Goal: Information Seeking & Learning: Learn about a topic

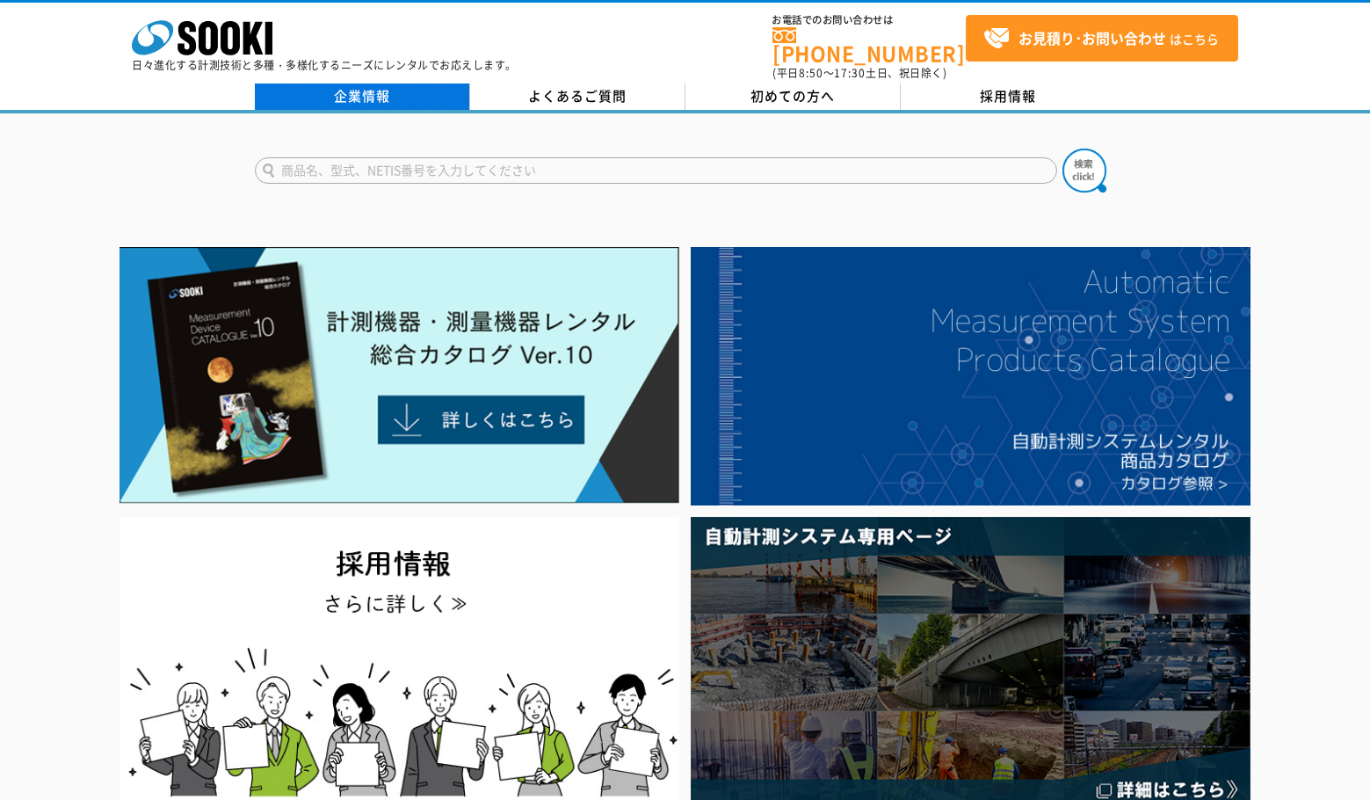
click at [390, 89] on link "企業情報" at bounding box center [362, 97] width 215 height 26
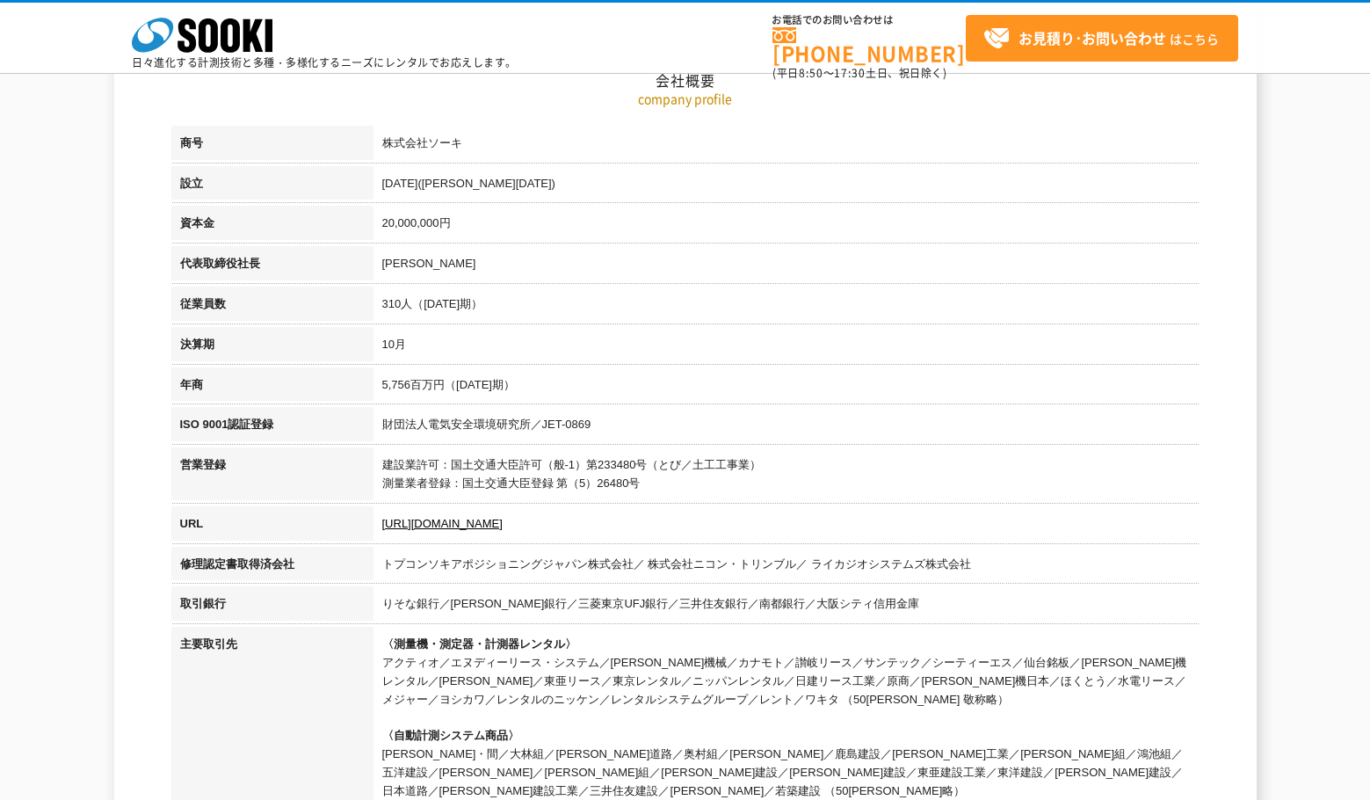
scroll to position [264, 0]
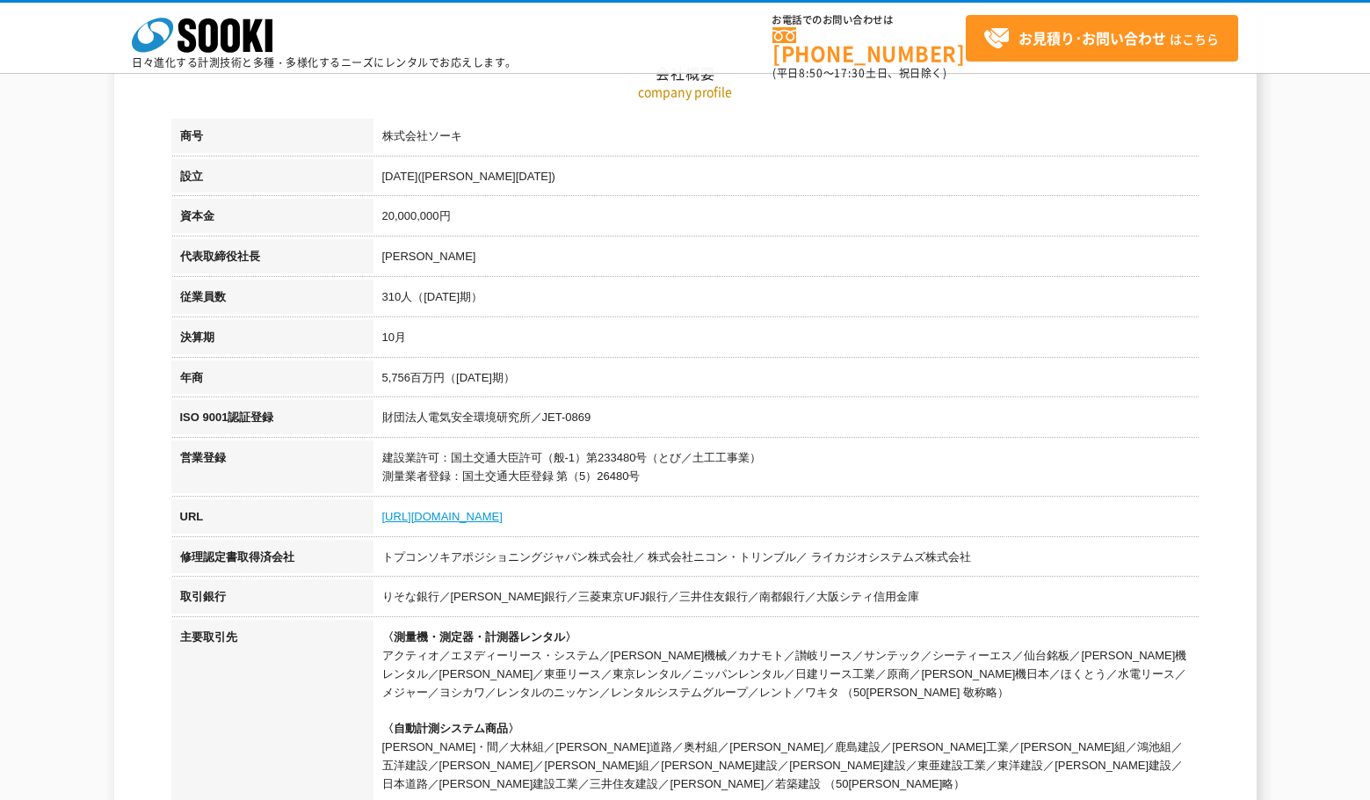
click at [454, 515] on link "[URL][DOMAIN_NAME]" at bounding box center [442, 516] width 120 height 13
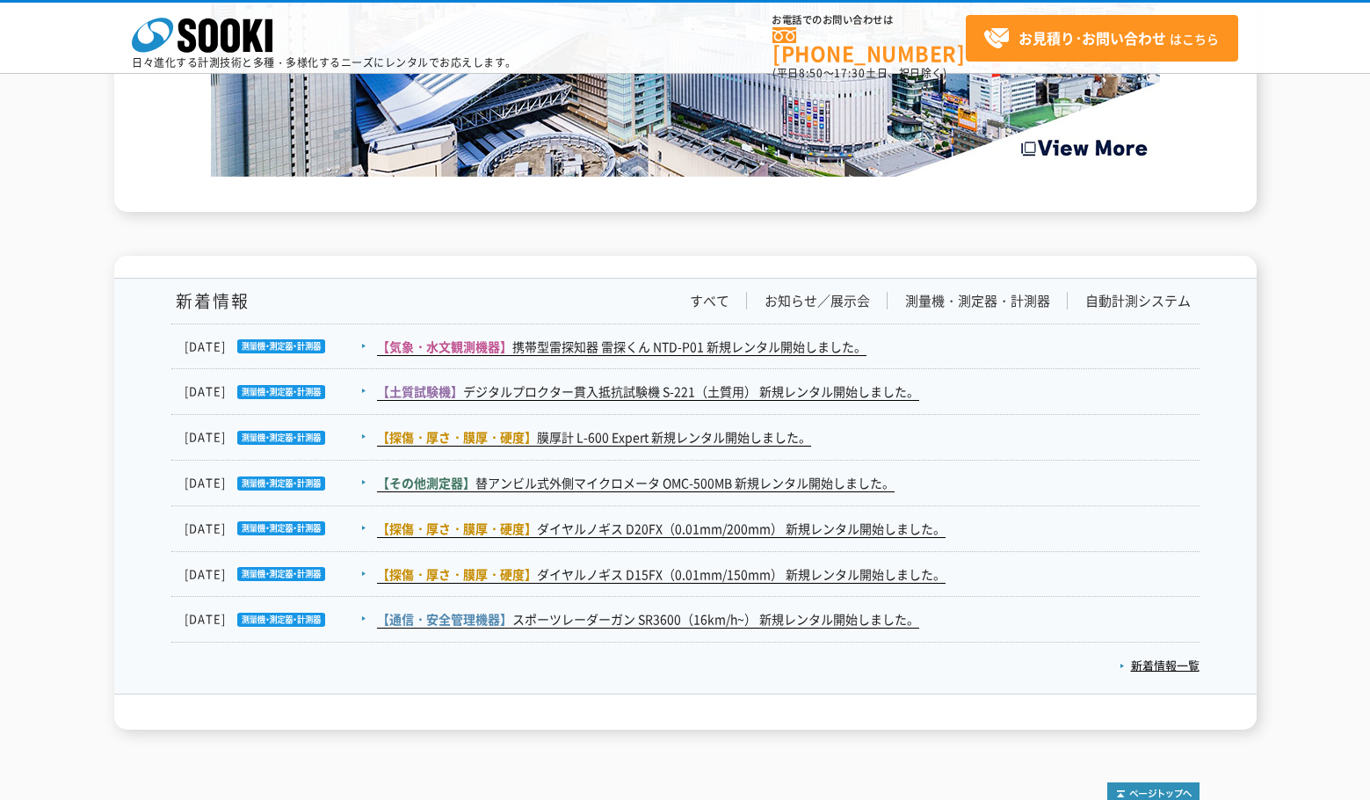
scroll to position [2725, 0]
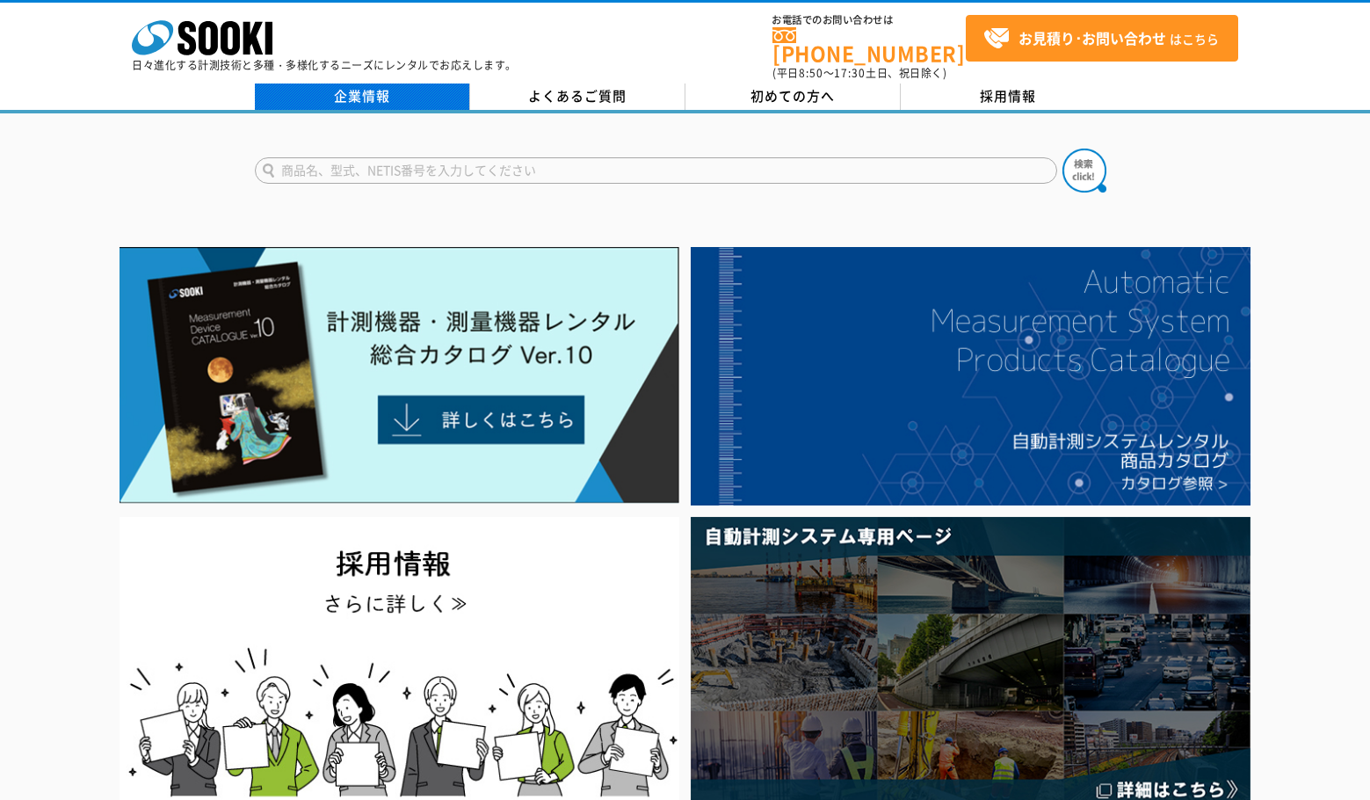
click at [378, 87] on link "企業情報" at bounding box center [362, 97] width 215 height 26
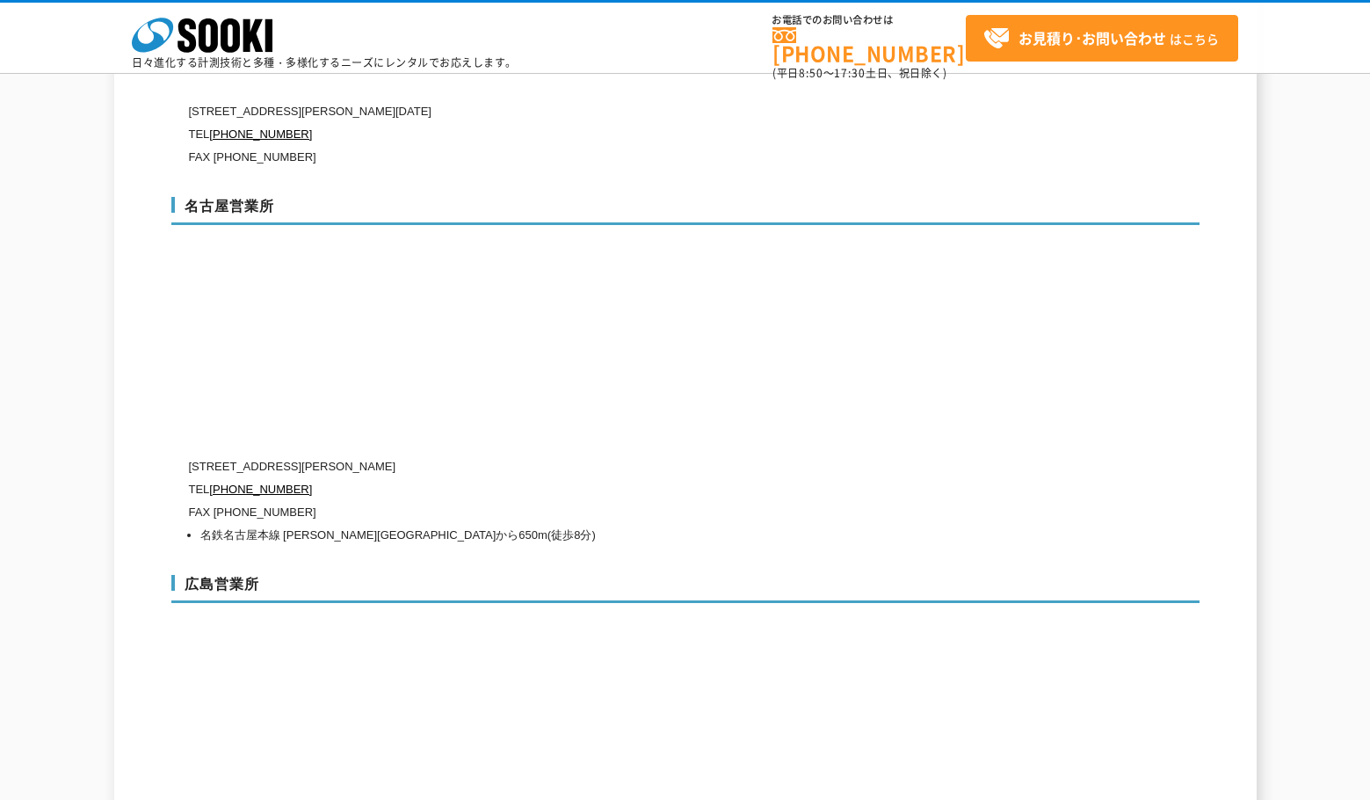
scroll to position [6153, 0]
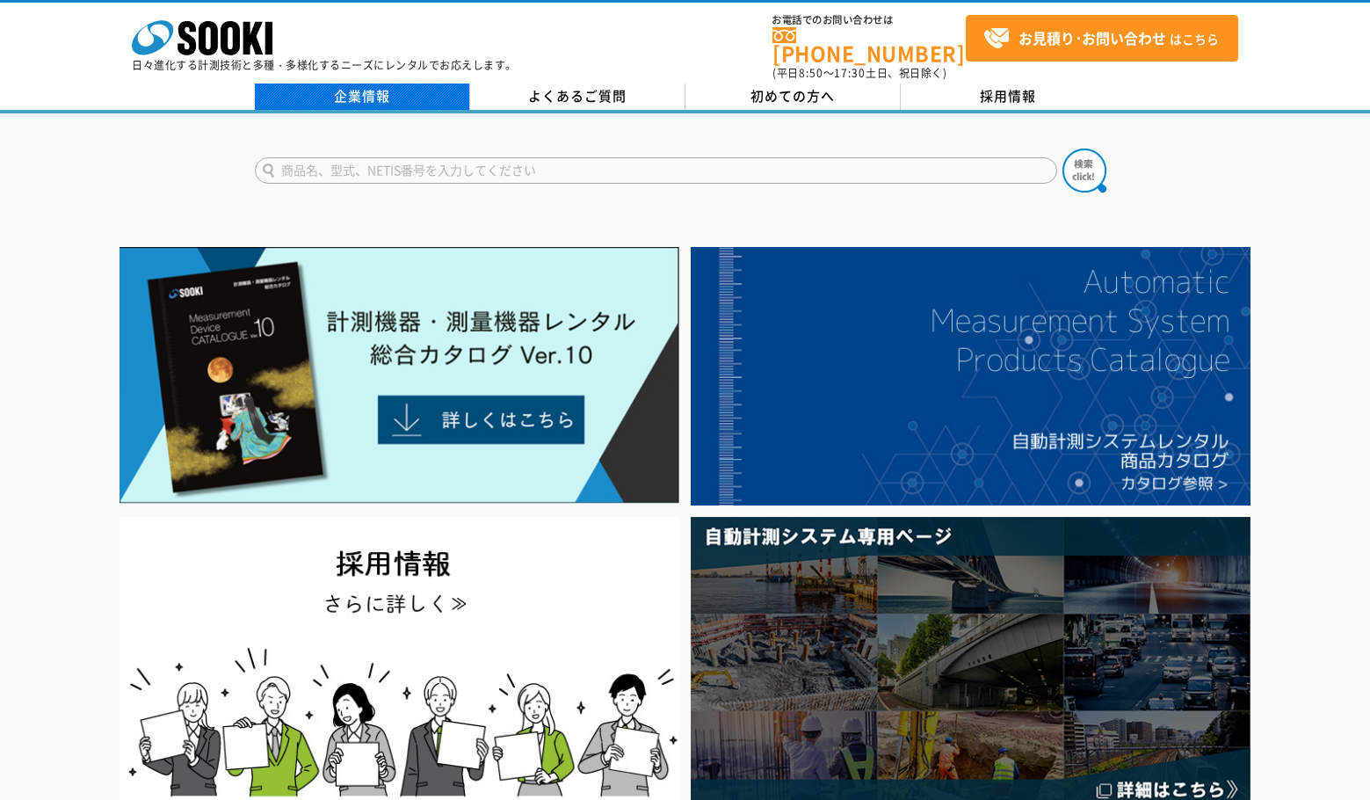
click at [358, 86] on link "企業情報" at bounding box center [362, 97] width 215 height 26
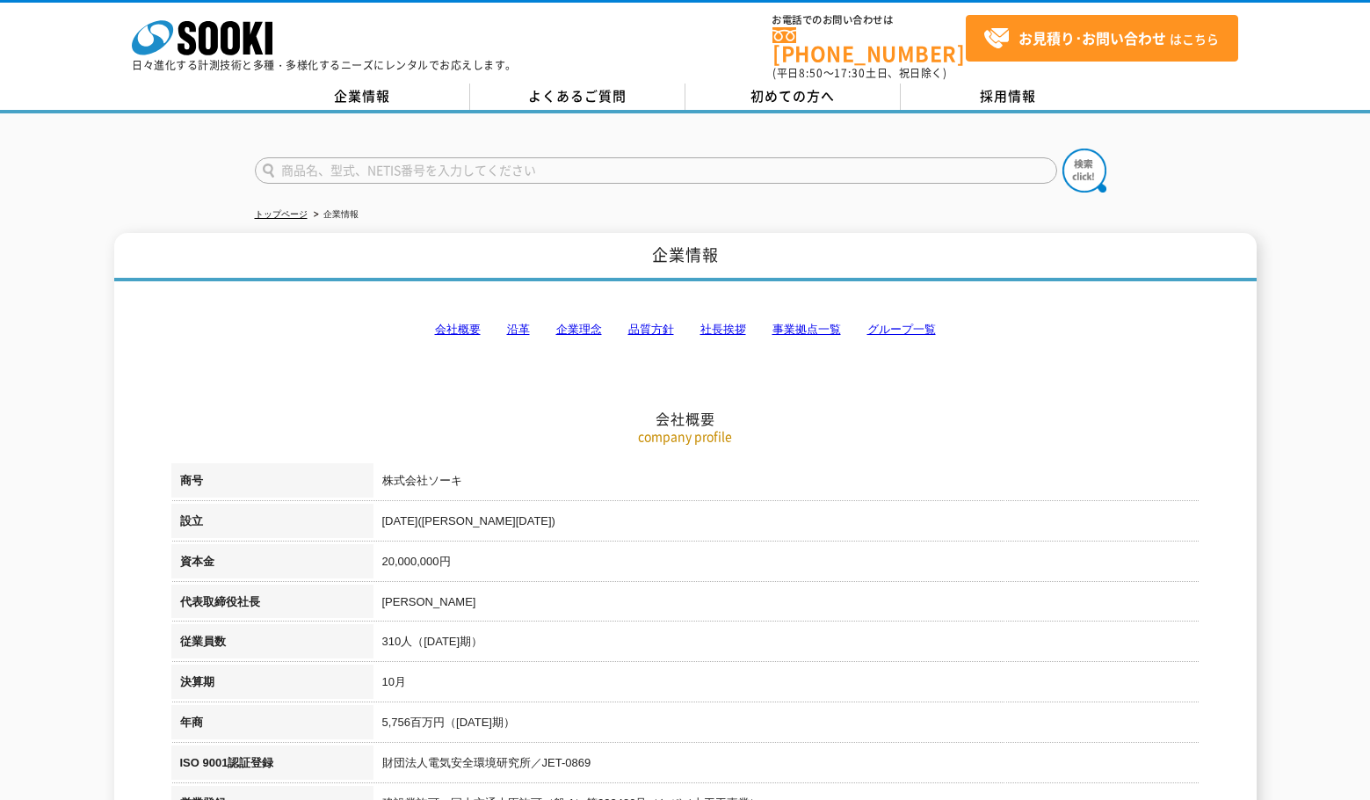
click at [516, 323] on link "沿革" at bounding box center [518, 329] width 23 height 13
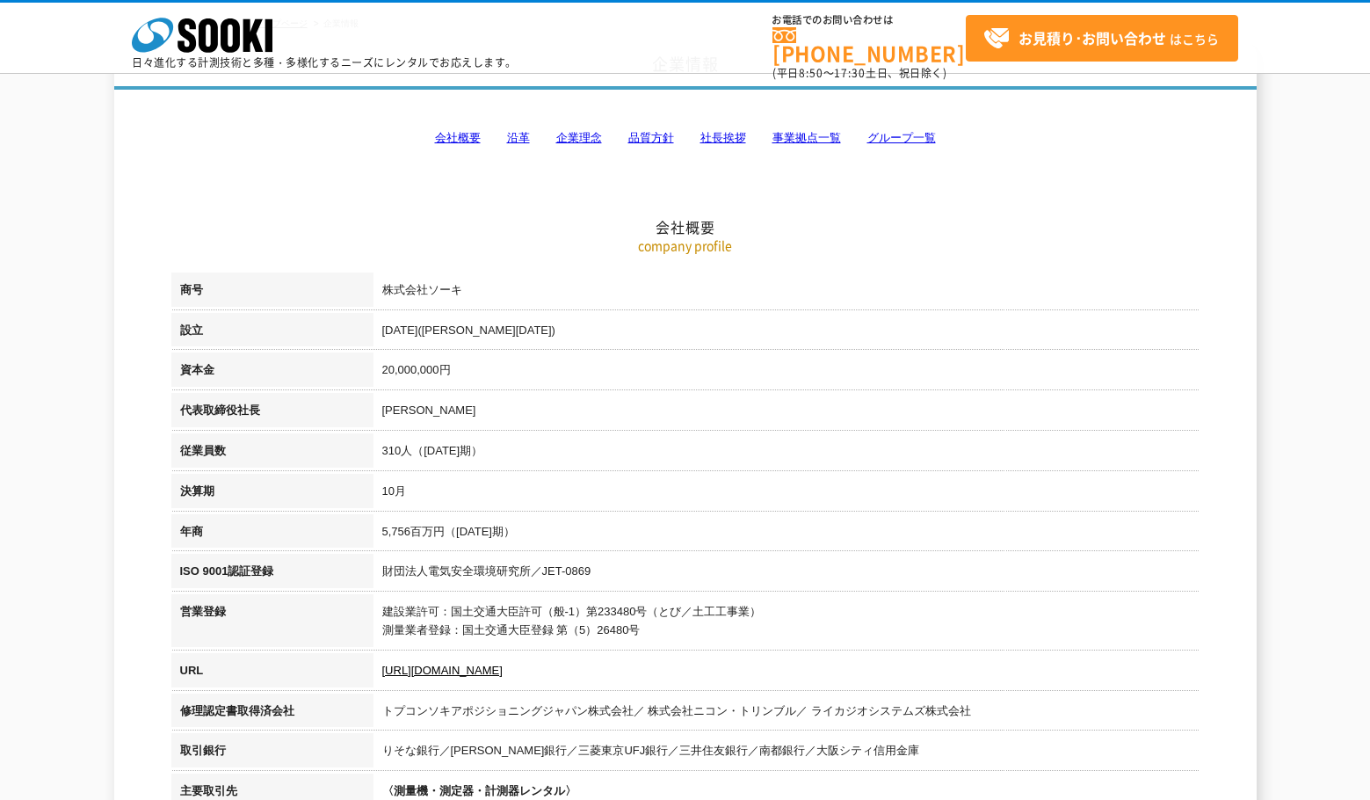
scroll to position [136, 0]
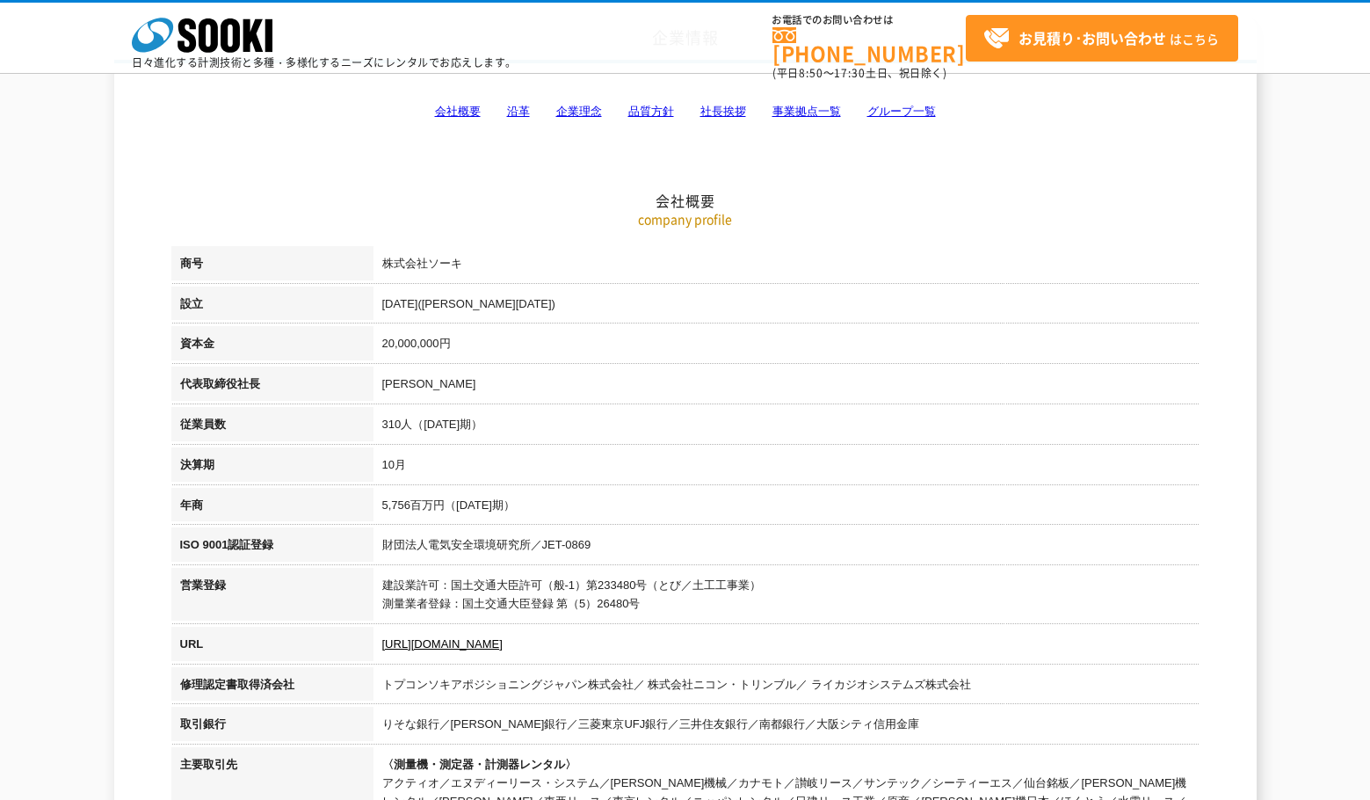
click at [527, 111] on link "沿革" at bounding box center [518, 111] width 23 height 13
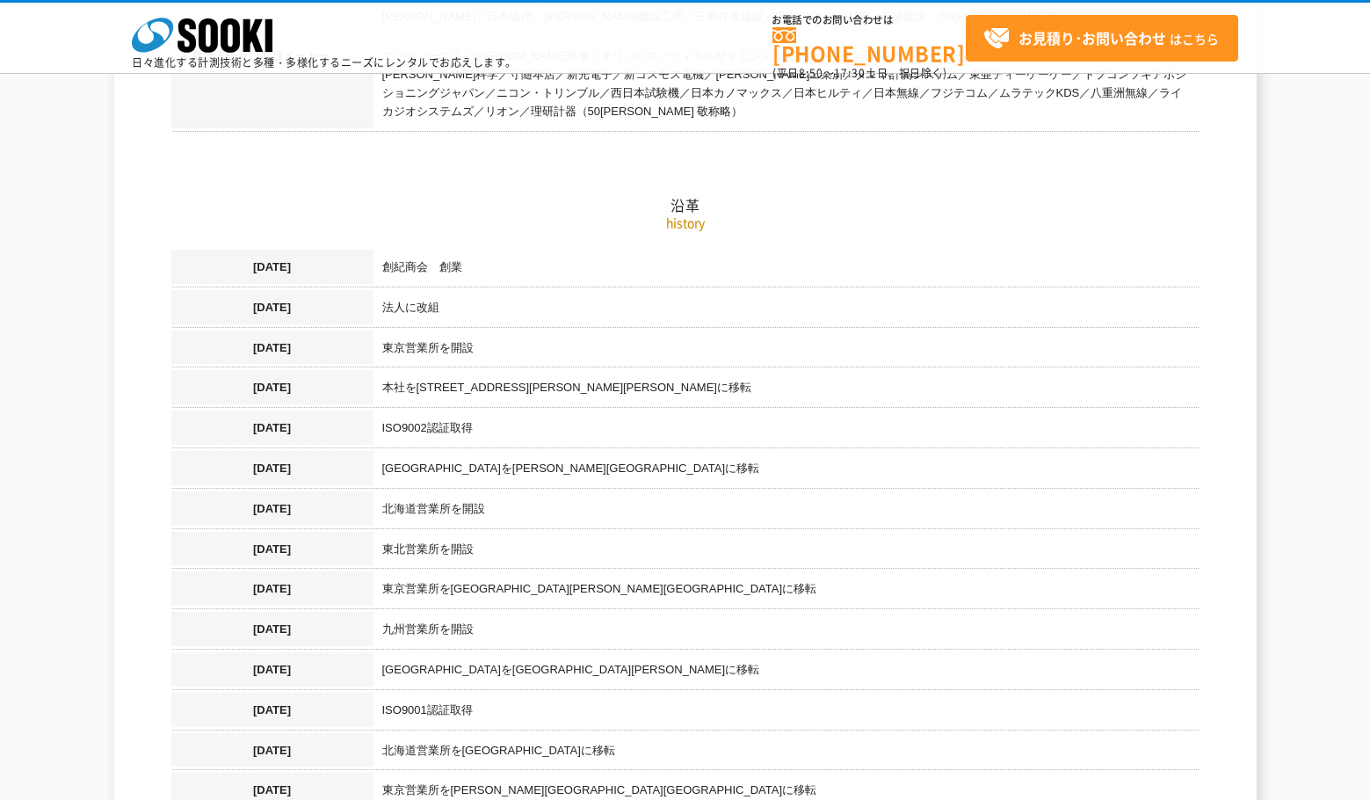
scroll to position [1033, 0]
